Goal: Find specific page/section: Find specific page/section

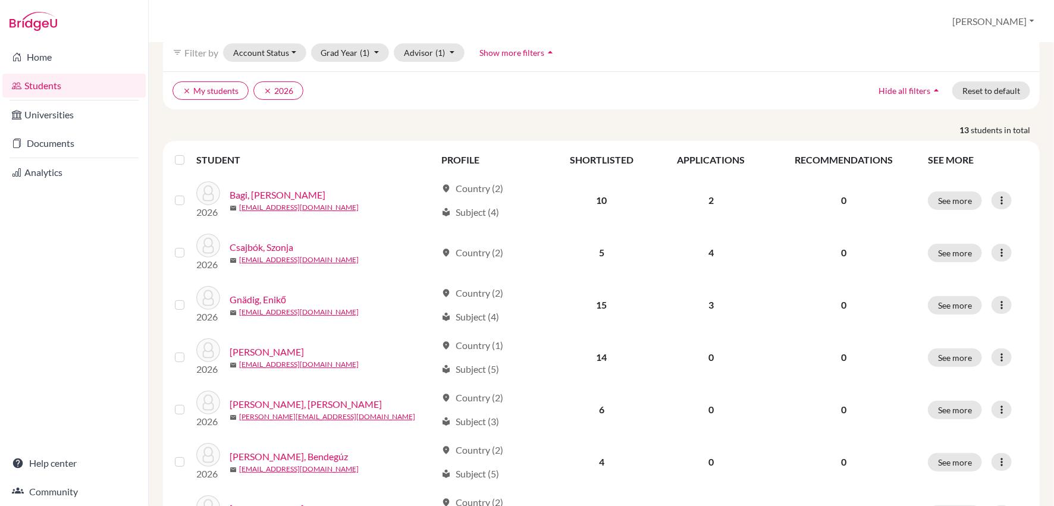
scroll to position [62, 0]
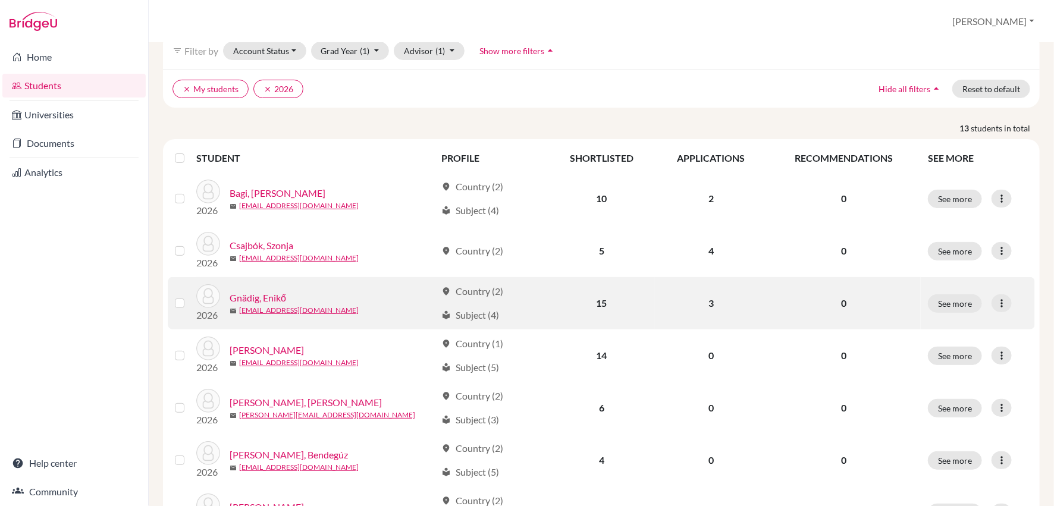
click at [278, 296] on link "Gnädig, Enikő" at bounding box center [258, 298] width 57 height 14
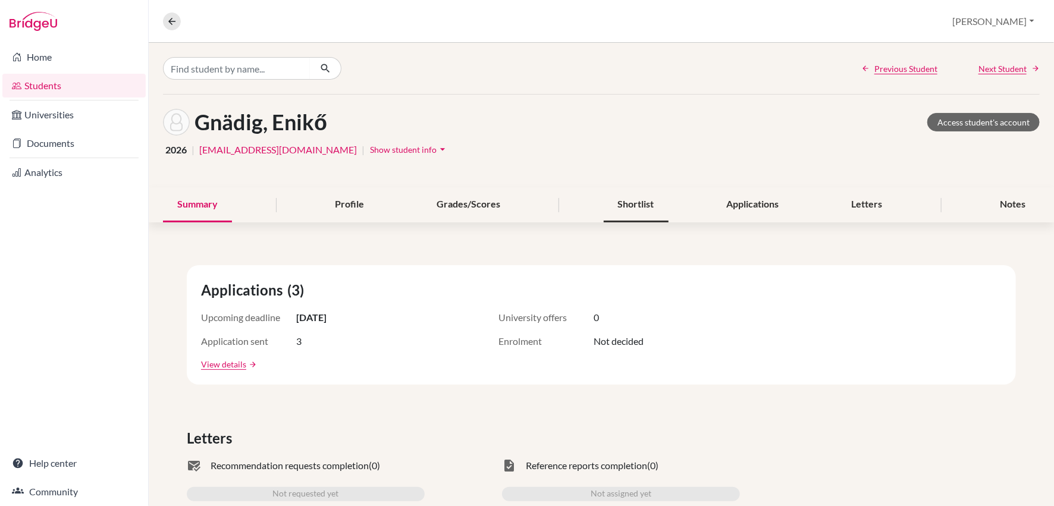
click at [646, 206] on div "Shortlist" at bounding box center [636, 204] width 65 height 35
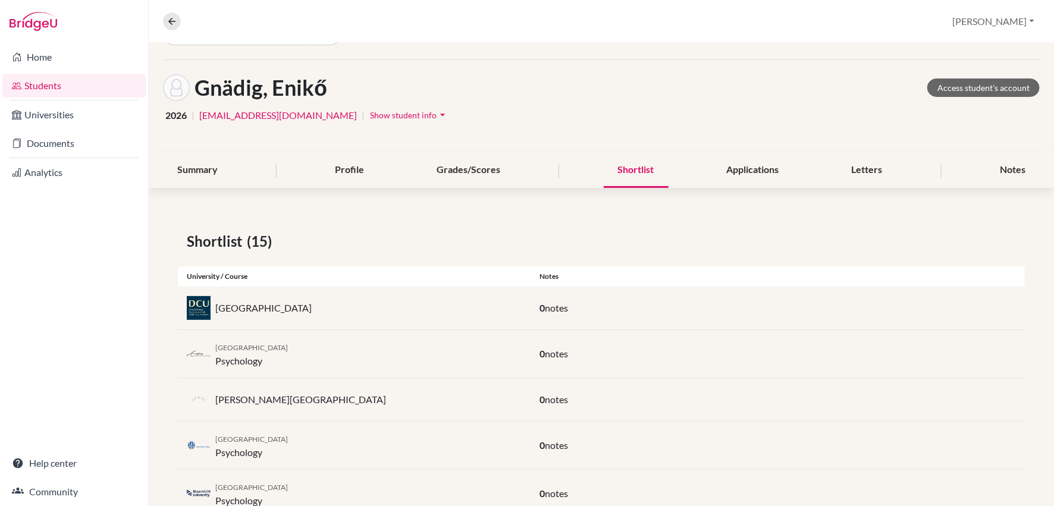
scroll to position [1, 0]
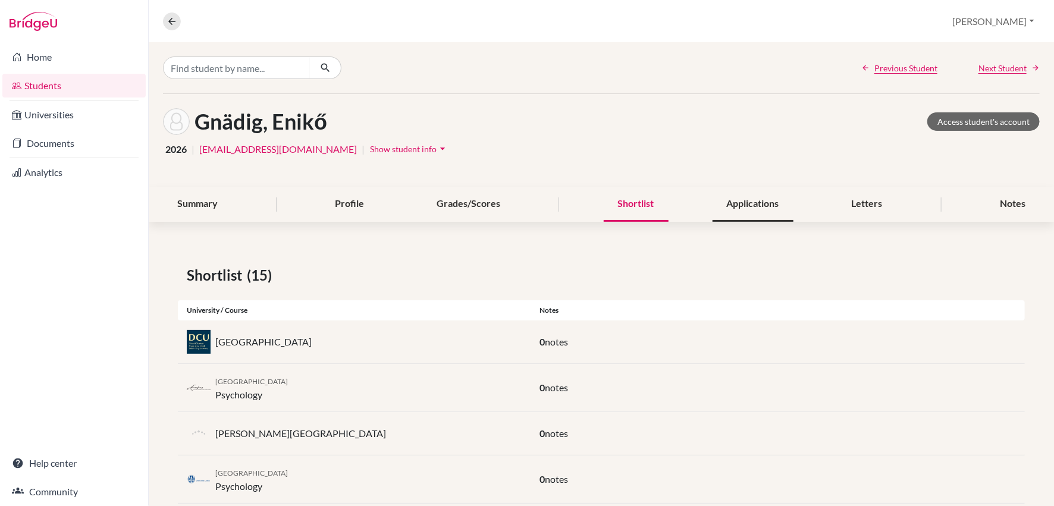
click at [745, 199] on div "Applications" at bounding box center [753, 204] width 81 height 35
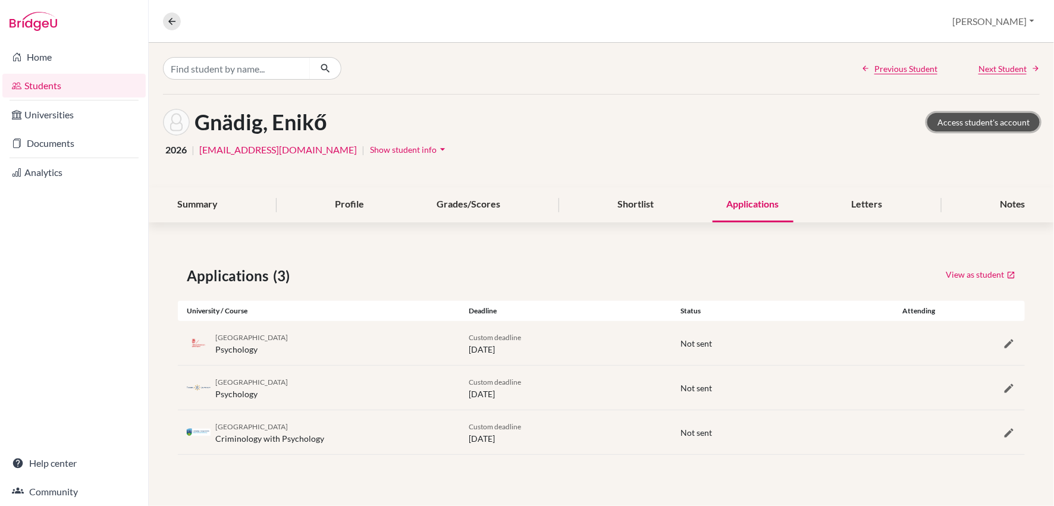
click at [970, 123] on link "Access student's account" at bounding box center [983, 122] width 112 height 18
